Goal: Information Seeking & Learning: Check status

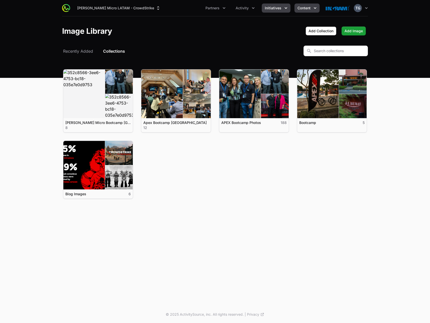
click at [279, 6] on span "Initiatives" at bounding box center [273, 8] width 17 height 5
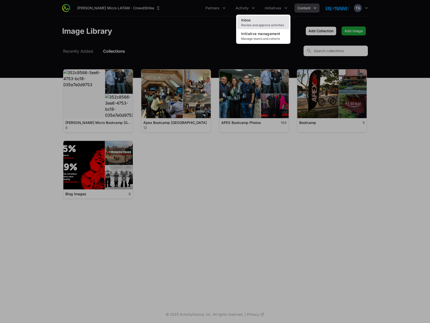
click at [253, 23] on span "Review and approve activities" at bounding box center [263, 25] width 44 height 4
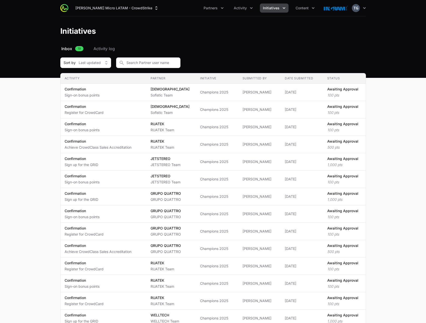
click at [267, 9] on span "Initiatives" at bounding box center [271, 8] width 17 height 5
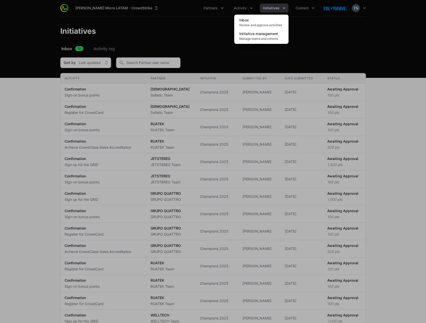
click at [195, 58] on div "Initiatives menu" at bounding box center [213, 161] width 426 height 323
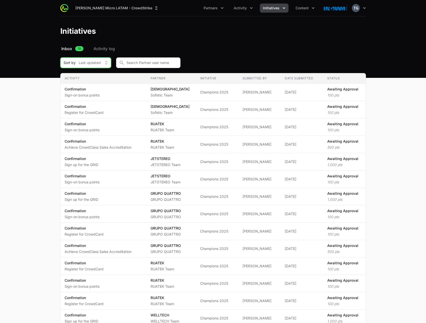
click at [91, 58] on button "Sort by Last updated" at bounding box center [85, 62] width 51 height 11
click at [23, 60] on main "Select a tab Inbox Activity log Inbox 19 Activity log Sort by Last updated Last…" at bounding box center [213, 244] width 426 height 396
click at [35, 62] on main "Select a tab Inbox Activity log Inbox 19 Activity log Sort by Last updated Acti…" at bounding box center [213, 244] width 426 height 396
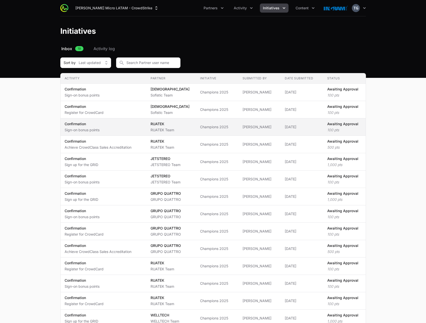
scroll to position [11, 0]
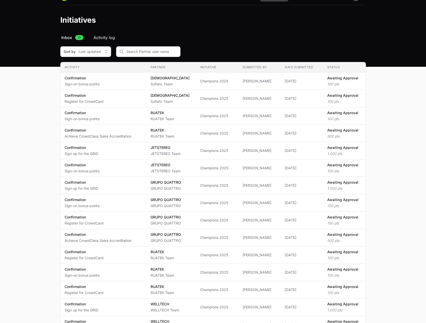
click at [111, 38] on span "Activity log" at bounding box center [104, 37] width 21 height 6
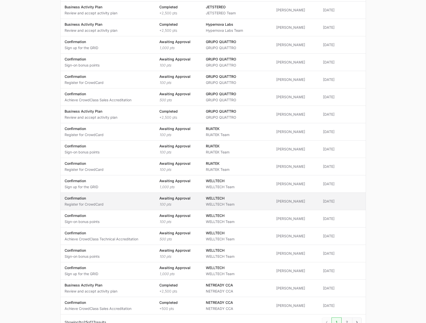
scroll to position [220, 0]
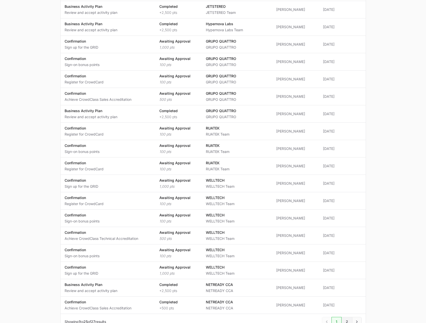
click at [346, 317] on span "2" at bounding box center [347, 322] width 11 height 10
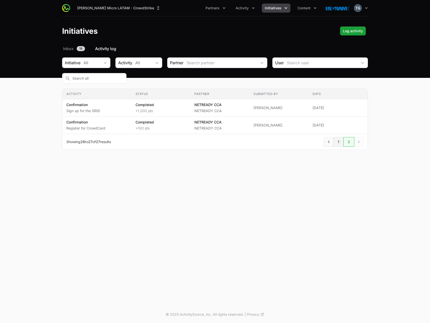
click at [338, 137] on span "1" at bounding box center [339, 142] width 10 height 10
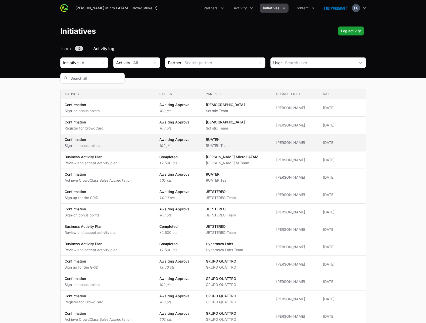
click at [249, 137] on span "[PERSON_NAME] Team" at bounding box center [237, 142] width 62 height 11
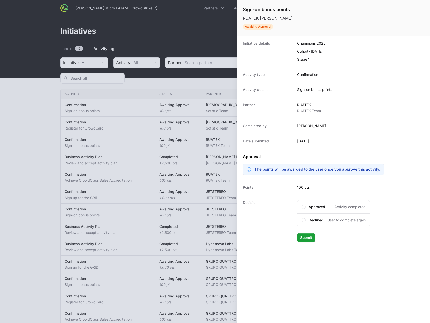
click at [54, 122] on div at bounding box center [215, 161] width 430 height 323
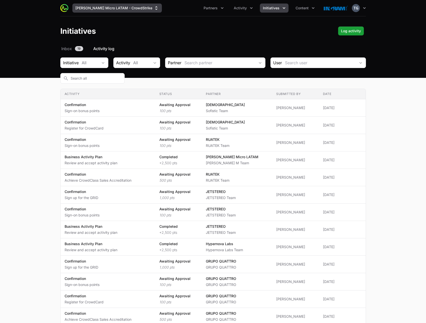
click at [112, 11] on button "[PERSON_NAME] Micro LATAM - CrowdStrike" at bounding box center [117, 8] width 90 height 9
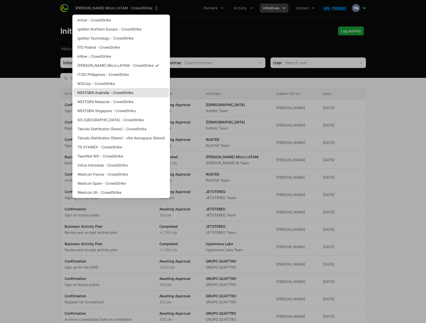
click at [131, 92] on link "NEXTGEN Australia - CrowdStrike" at bounding box center [121, 92] width 96 height 9
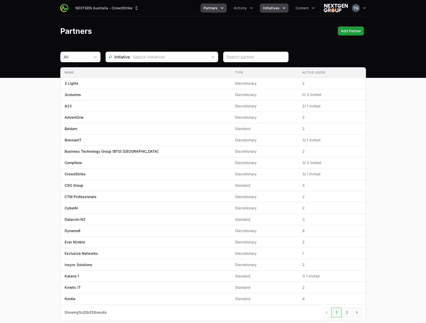
click at [272, 7] on span "Initiatives" at bounding box center [271, 8] width 17 height 5
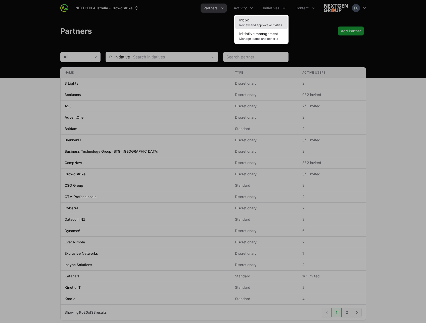
click at [254, 19] on link "Inbox Review and approve activities" at bounding box center [262, 23] width 52 height 14
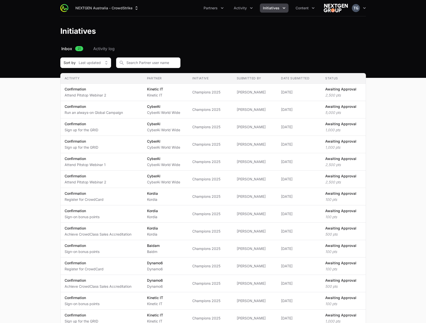
click at [98, 45] on header "Initiatives" at bounding box center [213, 30] width 426 height 29
click at [98, 47] on span "Activity log" at bounding box center [103, 49] width 21 height 6
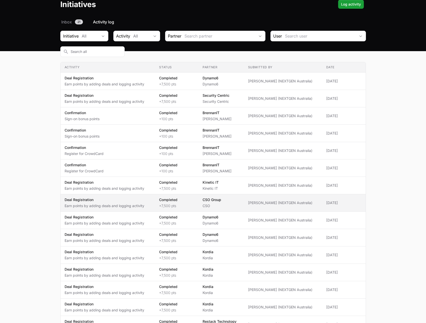
scroll to position [54, 0]
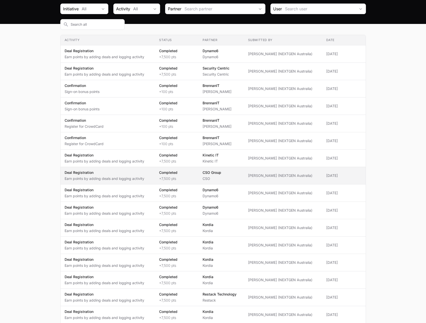
click at [240, 170] on span "CSO Group CSO" at bounding box center [221, 175] width 37 height 11
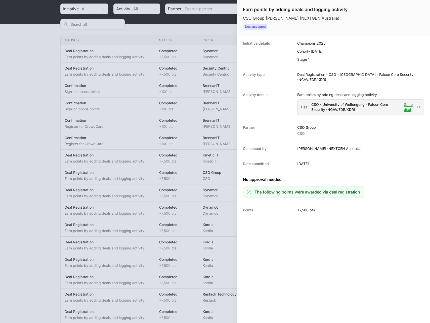
click at [176, 140] on div at bounding box center [215, 161] width 430 height 323
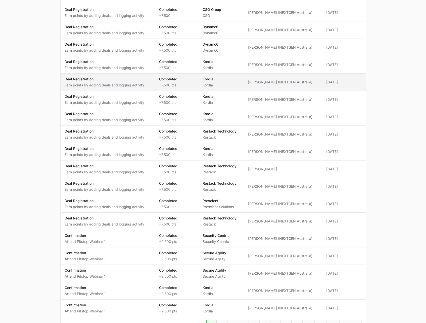
scroll to position [221, 0]
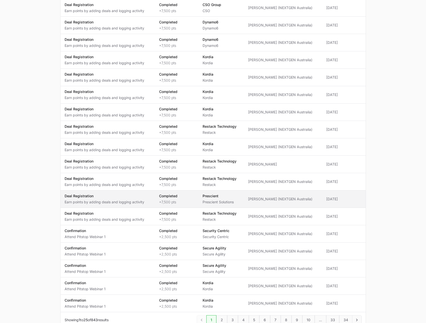
click at [189, 193] on span "Completed +7,500 pts" at bounding box center [176, 198] width 35 height 11
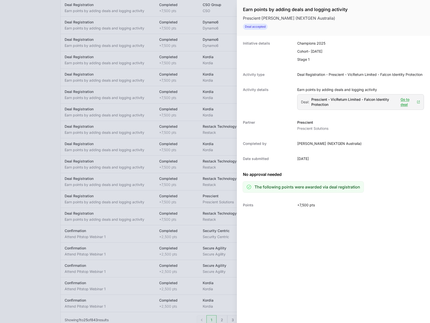
click at [189, 118] on div at bounding box center [215, 161] width 430 height 323
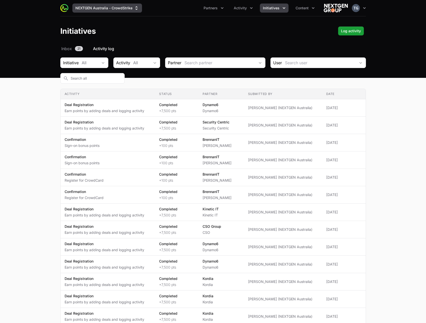
click at [123, 6] on button "NEXTGEN Australia - CrowdStrike" at bounding box center [107, 8] width 70 height 9
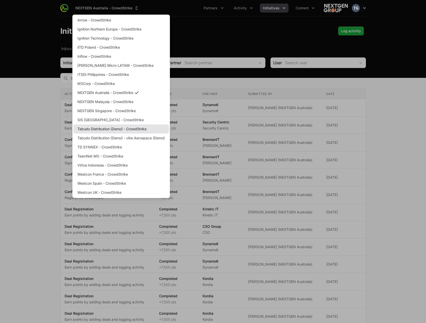
click at [118, 129] on link "Tabudo Distribution (Demo) - CrowdStrike" at bounding box center [121, 128] width 96 height 9
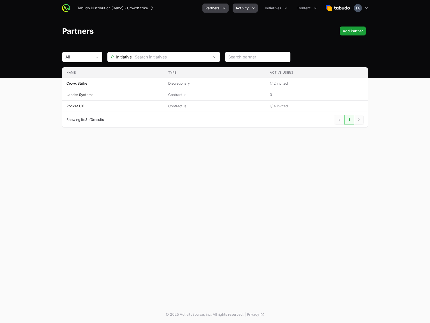
click at [257, 7] on button "Activity" at bounding box center [245, 8] width 25 height 9
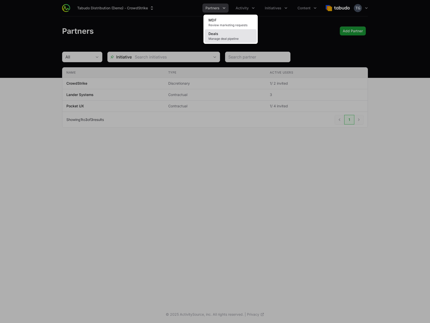
click at [239, 34] on link "Deals Manage deal pipeline" at bounding box center [231, 36] width 52 height 14
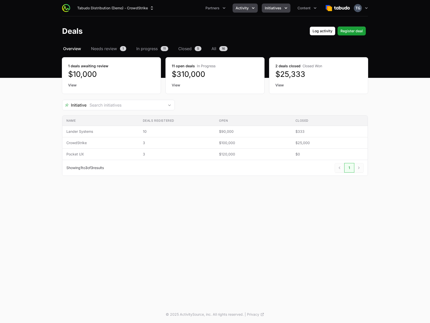
click at [276, 9] on span "Initiatives" at bounding box center [273, 8] width 17 height 5
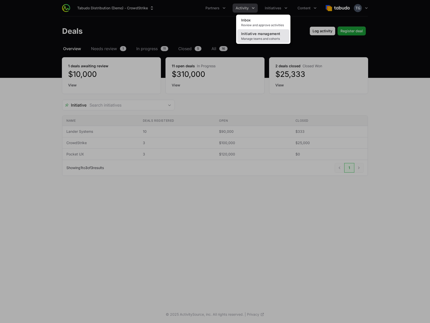
click at [262, 35] on span "Initiative management" at bounding box center [260, 33] width 39 height 4
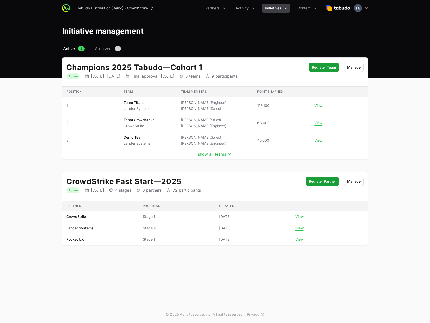
click at [277, 8] on span "Initiatives" at bounding box center [273, 8] width 17 height 5
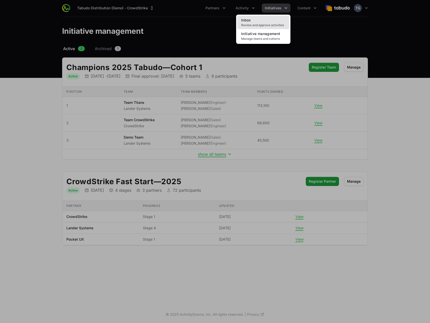
click at [269, 23] on span "Review and approve activities" at bounding box center [263, 25] width 44 height 4
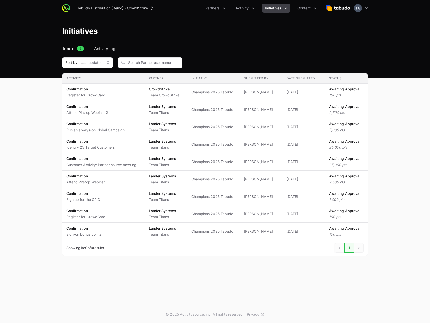
click at [102, 49] on span "Activity log" at bounding box center [104, 49] width 21 height 6
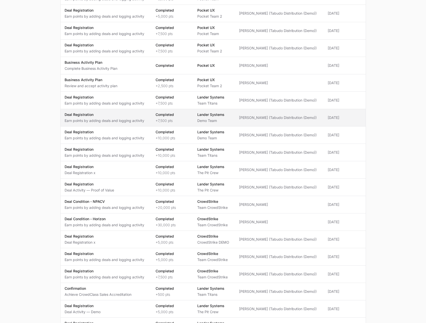
scroll to position [240, 0]
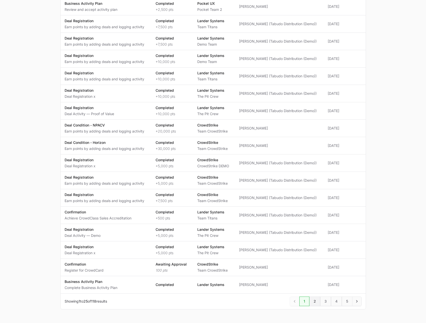
click at [316, 296] on span "2" at bounding box center [315, 301] width 11 height 10
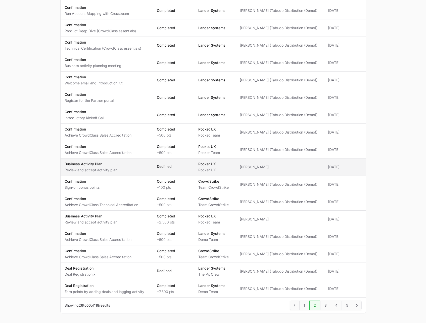
scroll to position [240, 0]
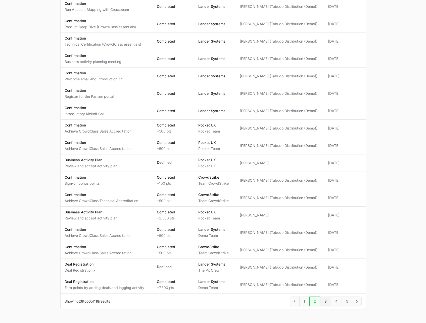
click at [327, 296] on span "3" at bounding box center [326, 301] width 11 height 10
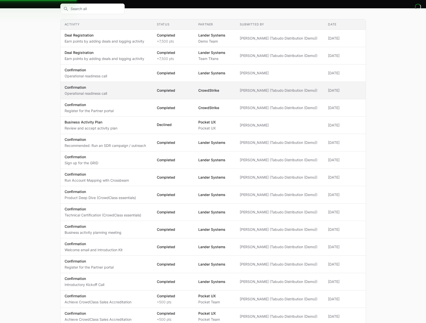
scroll to position [0, 0]
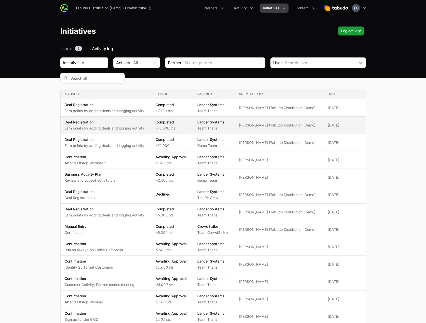
click at [141, 126] on p "Earn points by adding deals and logging activity" at bounding box center [105, 128] width 80 height 5
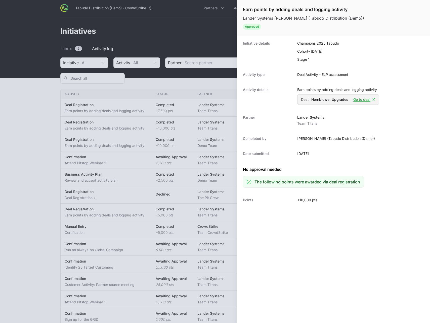
click at [68, 175] on div at bounding box center [215, 161] width 430 height 323
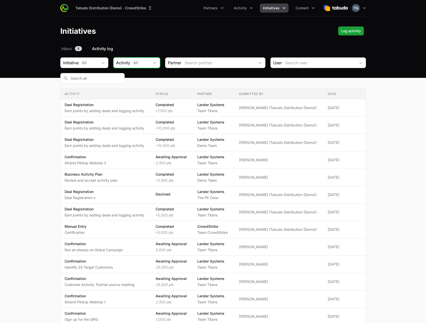
click at [133, 62] on div "All" at bounding box center [141, 63] width 17 height 6
click at [150, 46] on nav "Inbox 9 Activity log" at bounding box center [213, 49] width 306 height 6
click at [89, 65] on button "All" at bounding box center [94, 63] width 30 height 10
click at [91, 59] on button "All" at bounding box center [94, 63] width 30 height 10
click at [119, 9] on button "Tabudo Distribution (Demo) - CrowdStrike" at bounding box center [113, 8] width 83 height 9
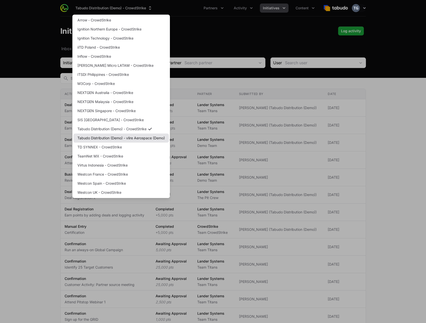
click at [134, 140] on link "Tabudo Distribution (Demo) - vlire Aerospace (Demo)" at bounding box center [121, 137] width 96 height 9
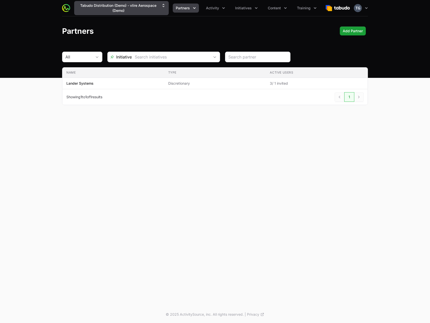
click at [135, 7] on button "Tabudo Distribution (Demo) - vlire Aerospace (Demo)" at bounding box center [121, 8] width 95 height 14
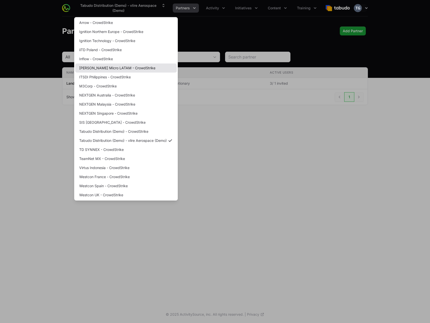
click at [133, 66] on link "[PERSON_NAME] Micro LATAM - CrowdStrike" at bounding box center [126, 67] width 102 height 9
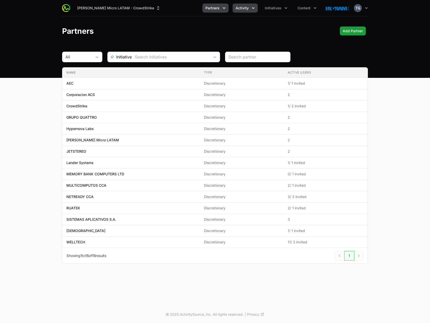
click at [244, 7] on span "Activity" at bounding box center [242, 8] width 13 height 5
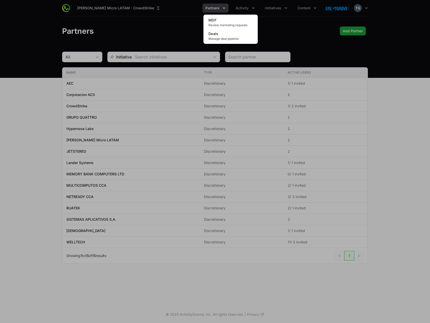
click at [243, 6] on div "Activity menu" at bounding box center [215, 161] width 430 height 323
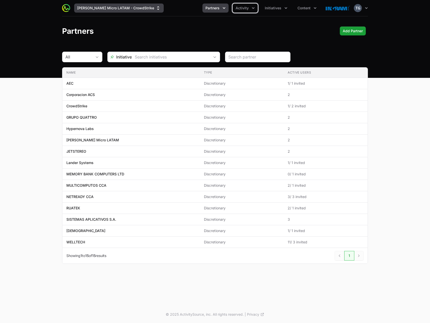
click at [122, 8] on button "[PERSON_NAME] Micro LATAM - CrowdStrike" at bounding box center [119, 8] width 90 height 9
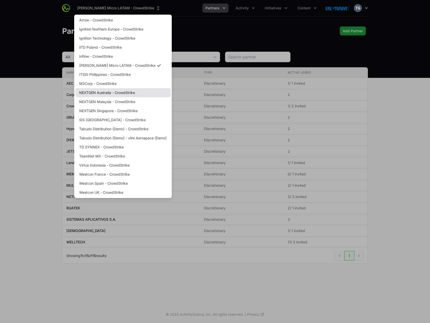
click at [118, 94] on link "NEXTGEN Australia - CrowdStrike" at bounding box center [123, 92] width 96 height 9
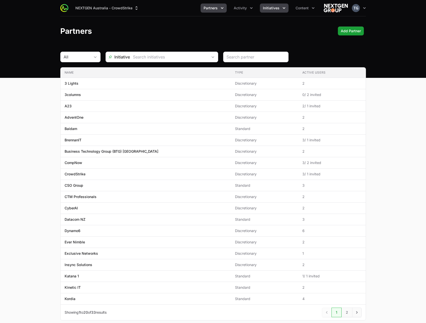
click at [270, 9] on span "Initiatives" at bounding box center [271, 8] width 17 height 5
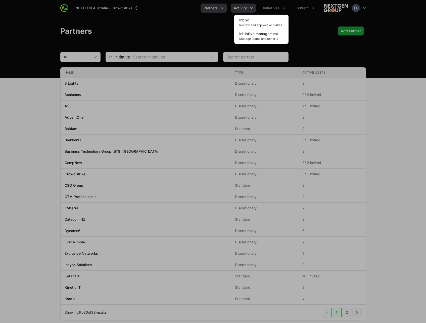
click at [238, 5] on div "Initiatives menu" at bounding box center [213, 161] width 426 height 323
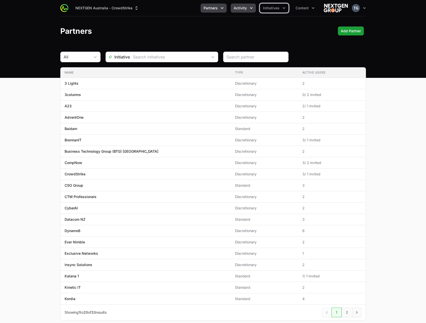
click at [239, 7] on span "Activity" at bounding box center [240, 8] width 13 height 5
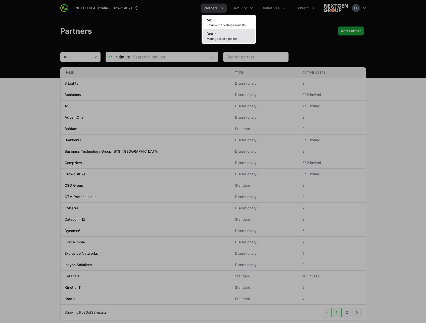
click at [232, 34] on link "Deals Manage deal pipeline" at bounding box center [229, 36] width 52 height 14
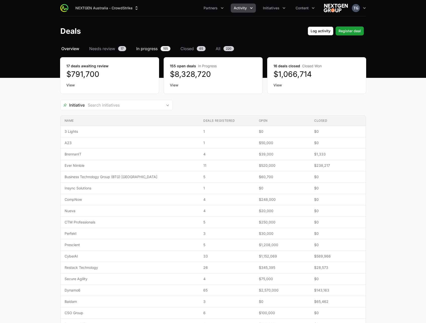
click at [144, 49] on span "In progress" at bounding box center [146, 49] width 21 height 6
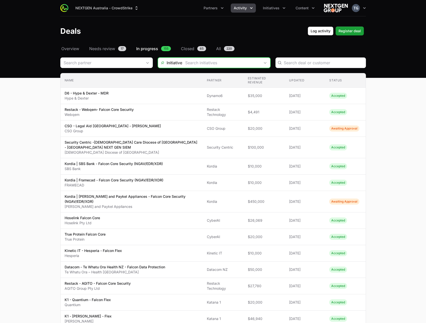
click at [194, 65] on input "Deals Filters" at bounding box center [221, 63] width 78 height 10
click at [118, 63] on input "Deals Filters" at bounding box center [100, 63] width 79 height 10
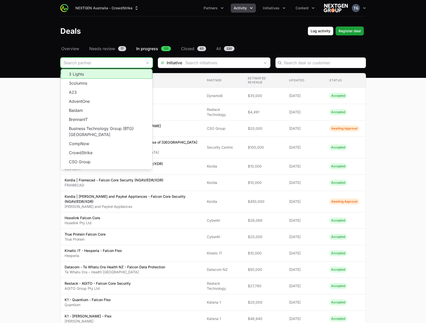
click at [118, 63] on input "Deals Filters" at bounding box center [102, 63] width 82 height 10
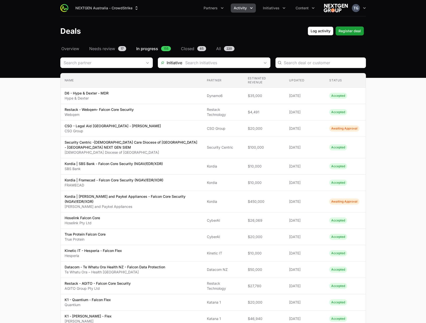
drag, startPoint x: 160, startPoint y: 71, endPoint x: 156, endPoint y: 70, distance: 3.8
click at [159, 71] on section "Initiative Name Partner Estimated revenue Updated Status Name D6 - Hype & Dexte…" at bounding box center [213, 292] width 306 height 470
click at [242, 5] on button "Activity" at bounding box center [243, 8] width 25 height 9
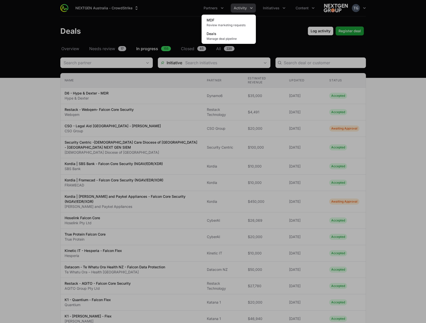
click at [277, 6] on div "Activity menu" at bounding box center [213, 161] width 426 height 323
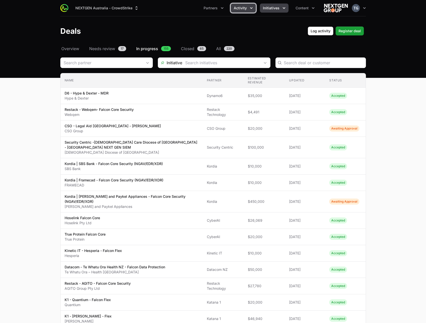
click at [276, 7] on span "Initiatives" at bounding box center [271, 8] width 17 height 5
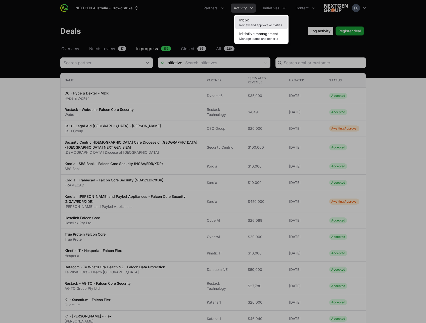
click at [262, 23] on link "Inbox Review and approve activities" at bounding box center [262, 23] width 52 height 14
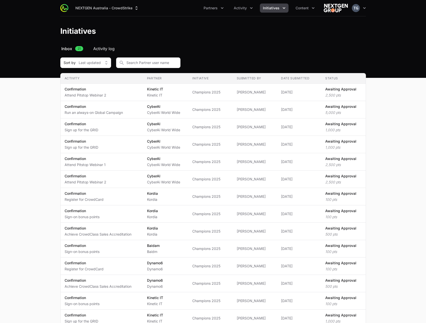
click at [105, 47] on span "Activity log" at bounding box center [103, 49] width 21 height 6
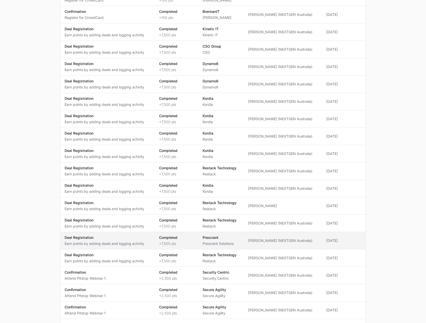
scroll to position [183, 0]
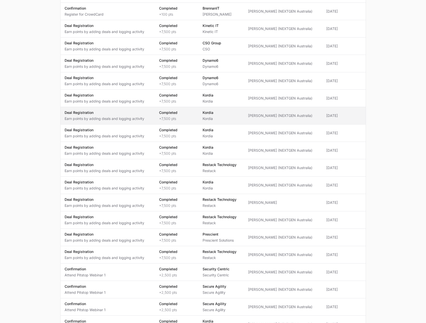
click at [108, 116] on p "Earn points by adding deals and logging activity" at bounding box center [105, 118] width 80 height 5
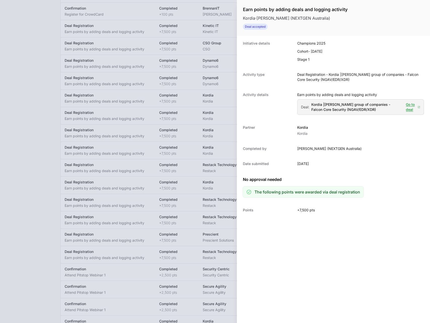
click at [112, 99] on div at bounding box center [215, 161] width 430 height 323
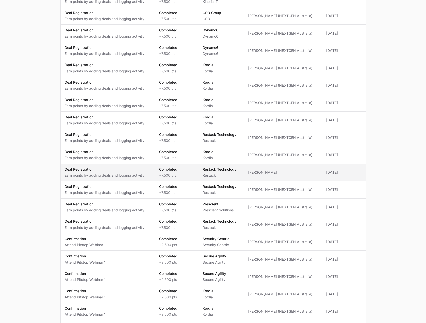
scroll to position [240, 0]
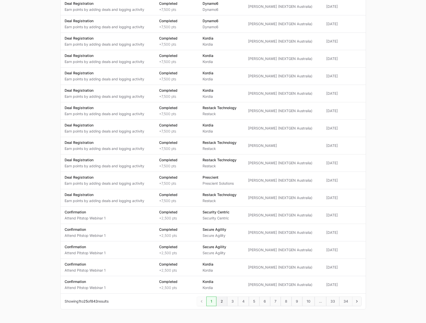
click at [222, 296] on span "2" at bounding box center [222, 301] width 11 height 10
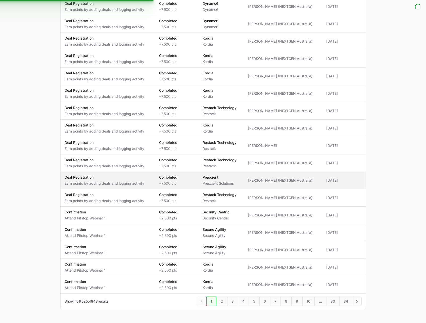
scroll to position [5, 0]
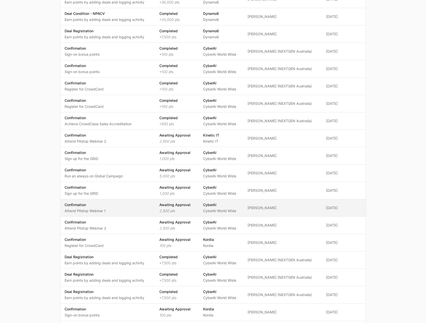
scroll to position [240, 0]
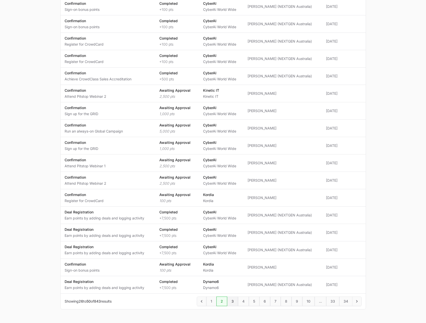
click at [233, 296] on span "3" at bounding box center [232, 301] width 11 height 10
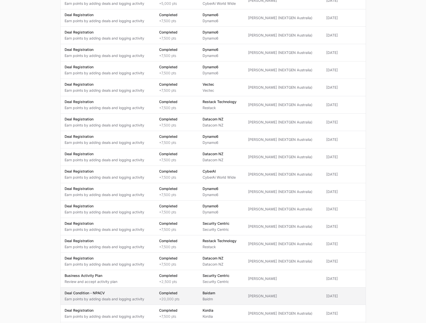
scroll to position [236, 0]
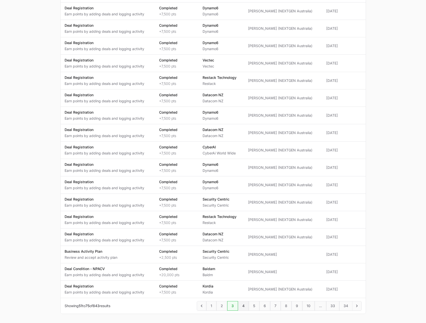
click at [245, 301] on span "4" at bounding box center [243, 306] width 11 height 10
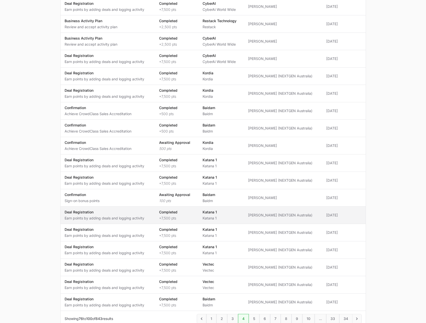
scroll to position [240, 0]
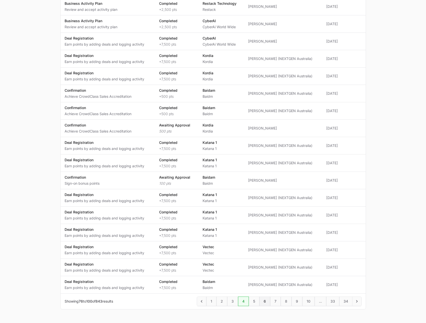
click at [263, 296] on span "6" at bounding box center [265, 301] width 11 height 10
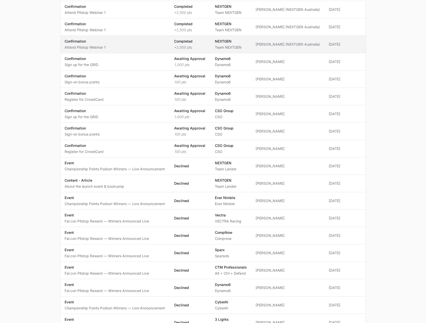
scroll to position [216, 0]
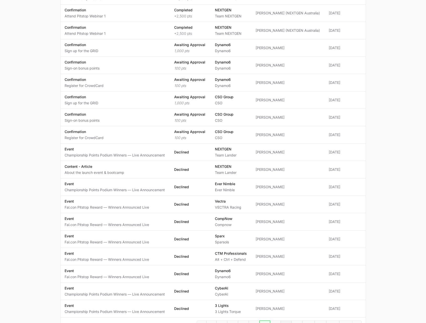
click at [286, 320] on span "8" at bounding box center [286, 325] width 11 height 10
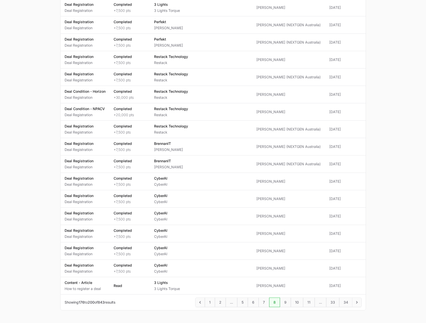
scroll to position [240, 0]
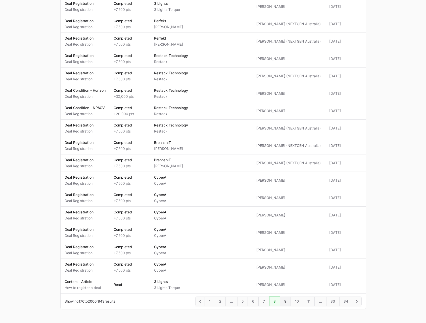
click at [285, 296] on span "9" at bounding box center [285, 301] width 11 height 10
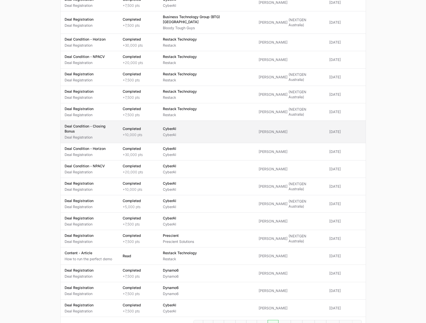
scroll to position [240, 0]
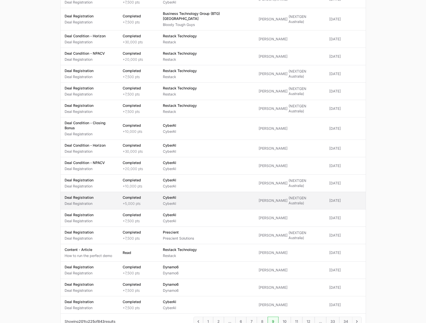
click at [217, 195] on span "CyberAI CyberAI" at bounding box center [207, 200] width 88 height 11
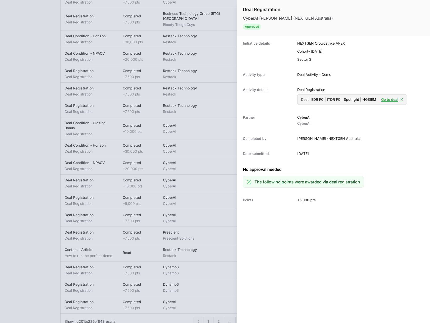
click at [154, 27] on div at bounding box center [215, 161] width 430 height 323
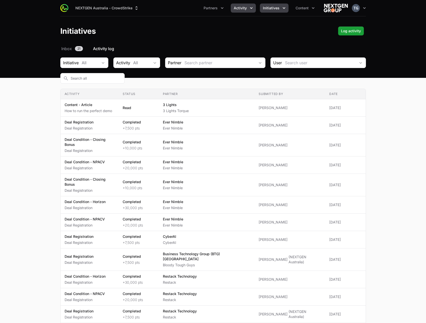
click at [247, 10] on button "Activity" at bounding box center [243, 8] width 25 height 9
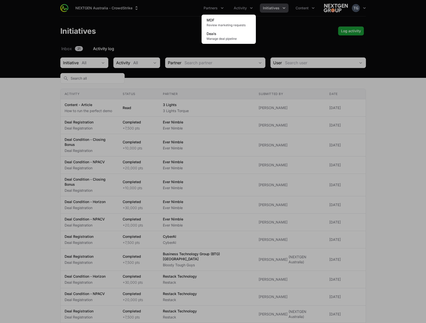
click at [168, 22] on div "Activity menu" at bounding box center [213, 161] width 426 height 323
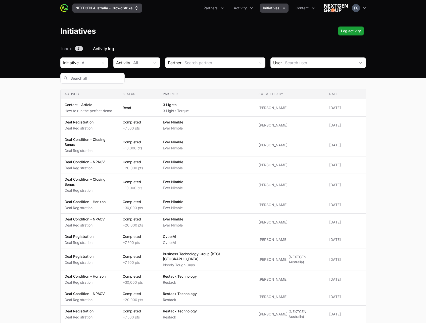
drag, startPoint x: 122, startPoint y: 12, endPoint x: 123, endPoint y: 9, distance: 2.6
click at [122, 10] on div "NEXTGEN Australia - CrowdStrike Partners Activity Initiatives Content Open user…" at bounding box center [213, 8] width 306 height 16
click at [123, 9] on button "NEXTGEN Australia - CrowdStrike" at bounding box center [107, 8] width 70 height 9
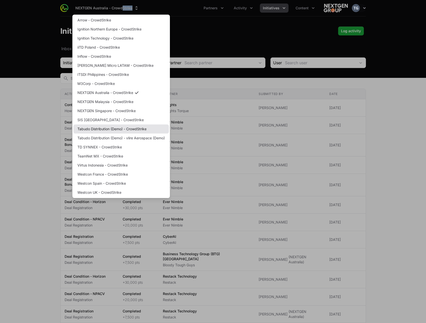
click at [117, 129] on link "Tabudo Distribution (Demo) - CrowdStrike" at bounding box center [121, 128] width 96 height 9
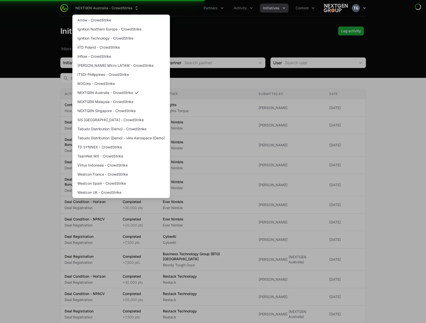
click at [191, 14] on div "Supplier switch menu" at bounding box center [213, 161] width 426 height 323
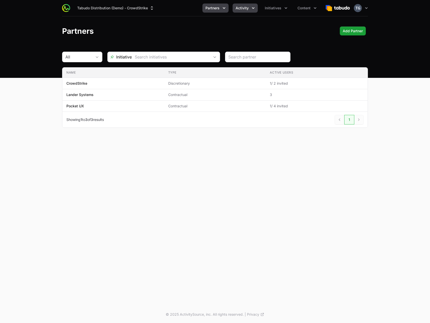
click at [245, 10] on span "Activity" at bounding box center [242, 8] width 13 height 5
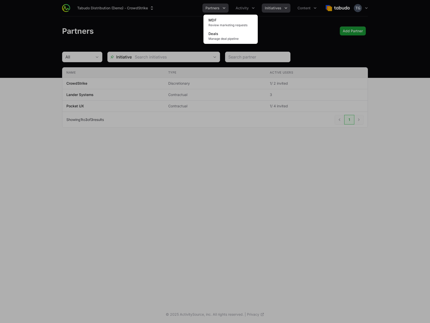
click at [281, 5] on div "Activity menu" at bounding box center [215, 161] width 430 height 323
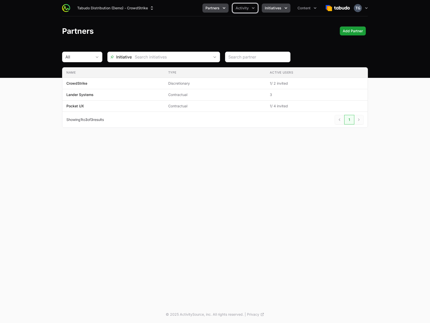
click at [282, 9] on button "Initiatives" at bounding box center [276, 8] width 29 height 9
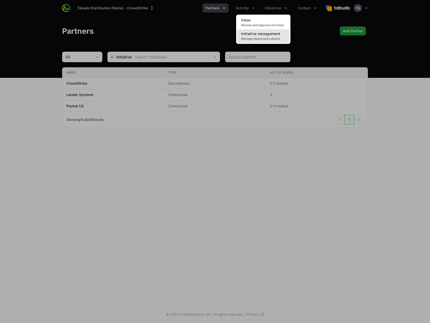
click at [268, 34] on span "Initiative management" at bounding box center [260, 33] width 39 height 4
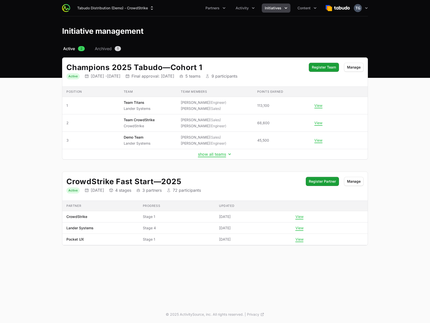
click at [265, 7] on span "Initiatives" at bounding box center [273, 8] width 17 height 5
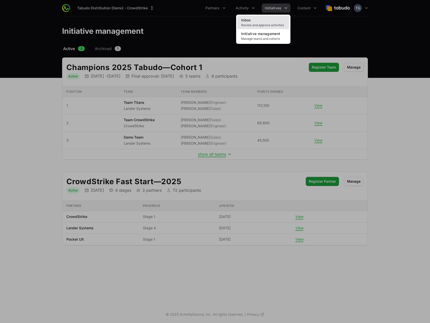
click at [250, 22] on span "Inbox" at bounding box center [246, 20] width 10 height 4
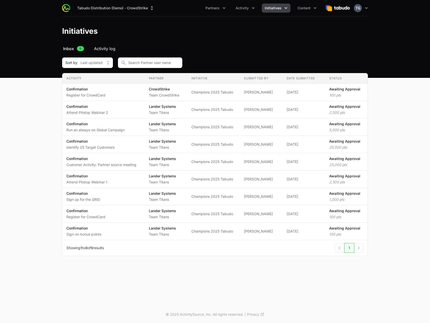
click at [103, 50] on span "Activity log" at bounding box center [104, 49] width 21 height 6
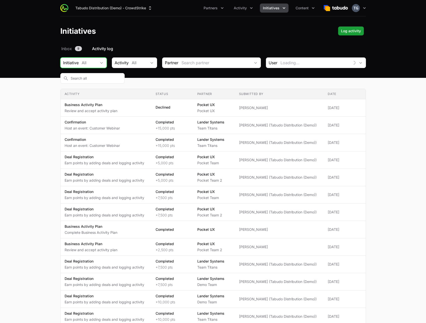
click at [86, 58] on button "All" at bounding box center [93, 63] width 28 height 10
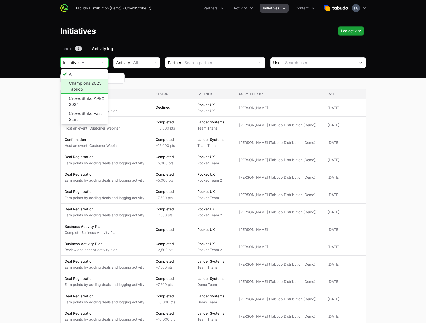
click at [88, 86] on li "Champions 2025 Tabudo" at bounding box center [84, 86] width 47 height 15
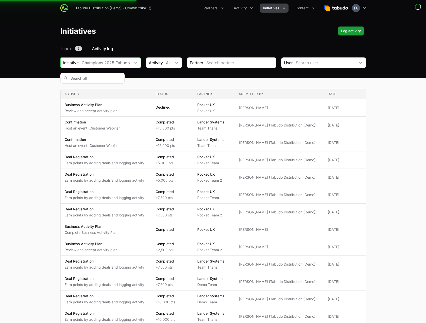
click at [161, 63] on span "Activity" at bounding box center [154, 63] width 17 height 6
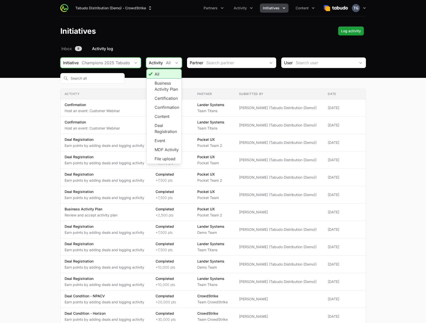
click at [172, 62] on div "All" at bounding box center [169, 63] width 6 height 6
click at [167, 127] on li "Deal Registration" at bounding box center [164, 128] width 35 height 15
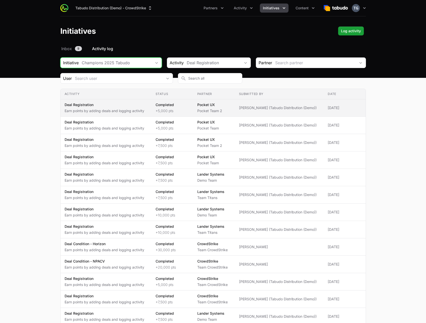
click at [189, 108] on span "Completed +5,000 pts" at bounding box center [173, 107] width 34 height 11
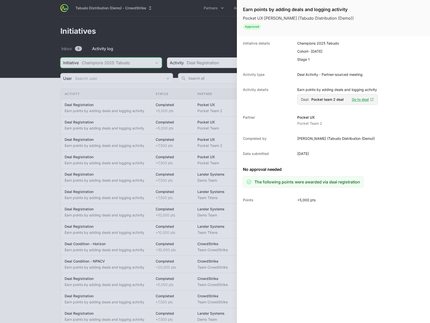
click at [191, 108] on div at bounding box center [215, 161] width 430 height 323
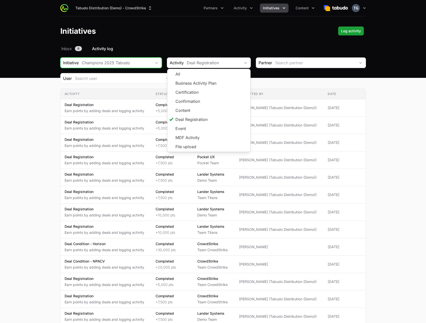
click at [378, 148] on main "Select a tab Inbox Activity log Inbox 9 Activity log Initiative Champions 2025 …" at bounding box center [213, 295] width 426 height 498
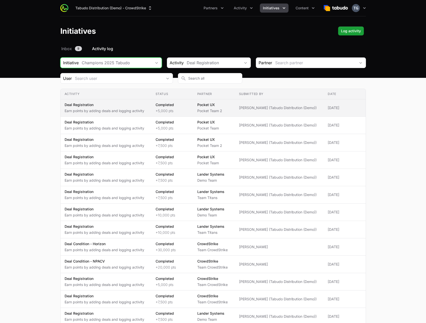
click at [235, 107] on td "Partner Pocket UX Pocket Team 2" at bounding box center [214, 107] width 42 height 17
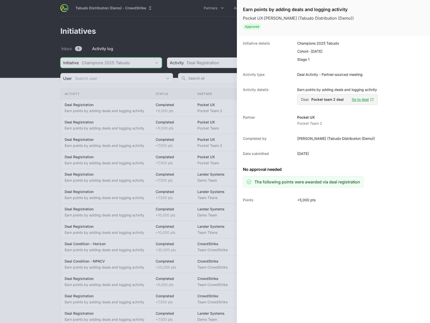
click at [132, 43] on div at bounding box center [215, 161] width 430 height 323
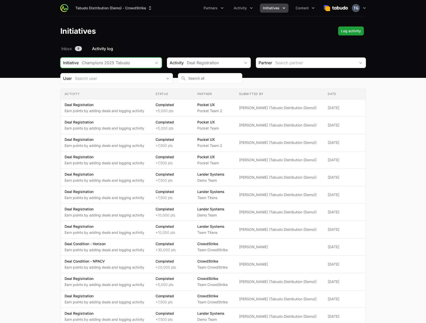
click at [283, 8] on icon "Initiatives menu" at bounding box center [284, 8] width 5 height 5
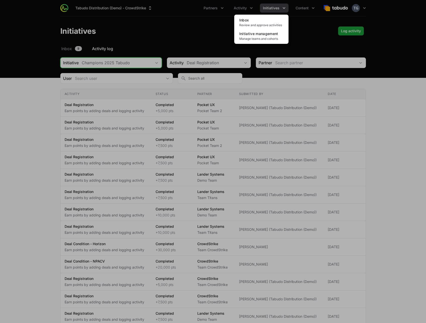
click at [193, 25] on div "Initiatives menu" at bounding box center [213, 161] width 426 height 323
